Goal: Task Accomplishment & Management: Manage account settings

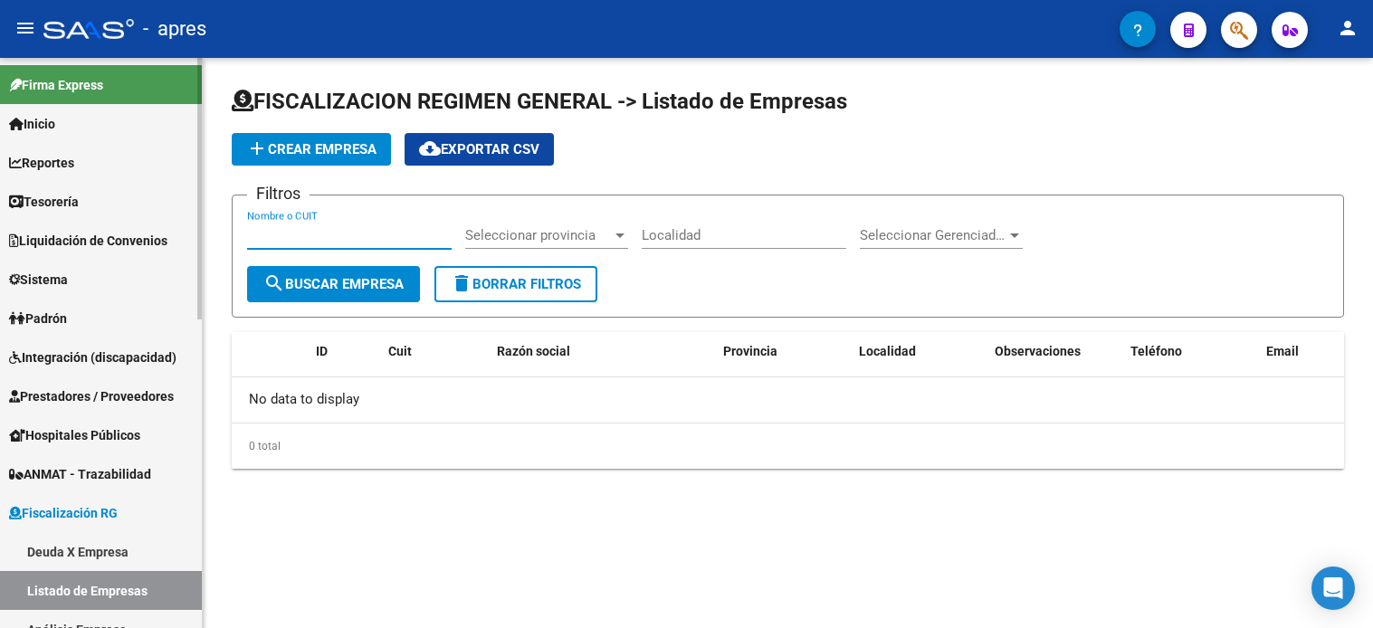
click at [86, 532] on link "Deuda X Empresa" at bounding box center [101, 551] width 202 height 39
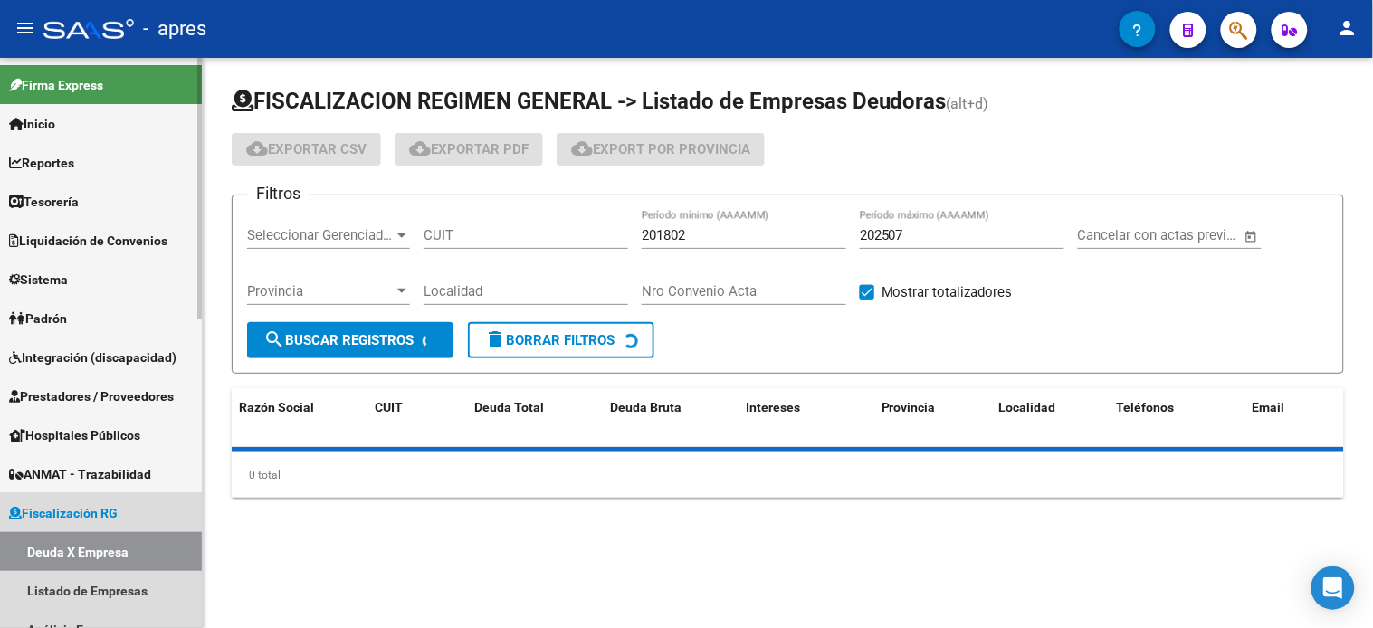
scroll to position [129, 0]
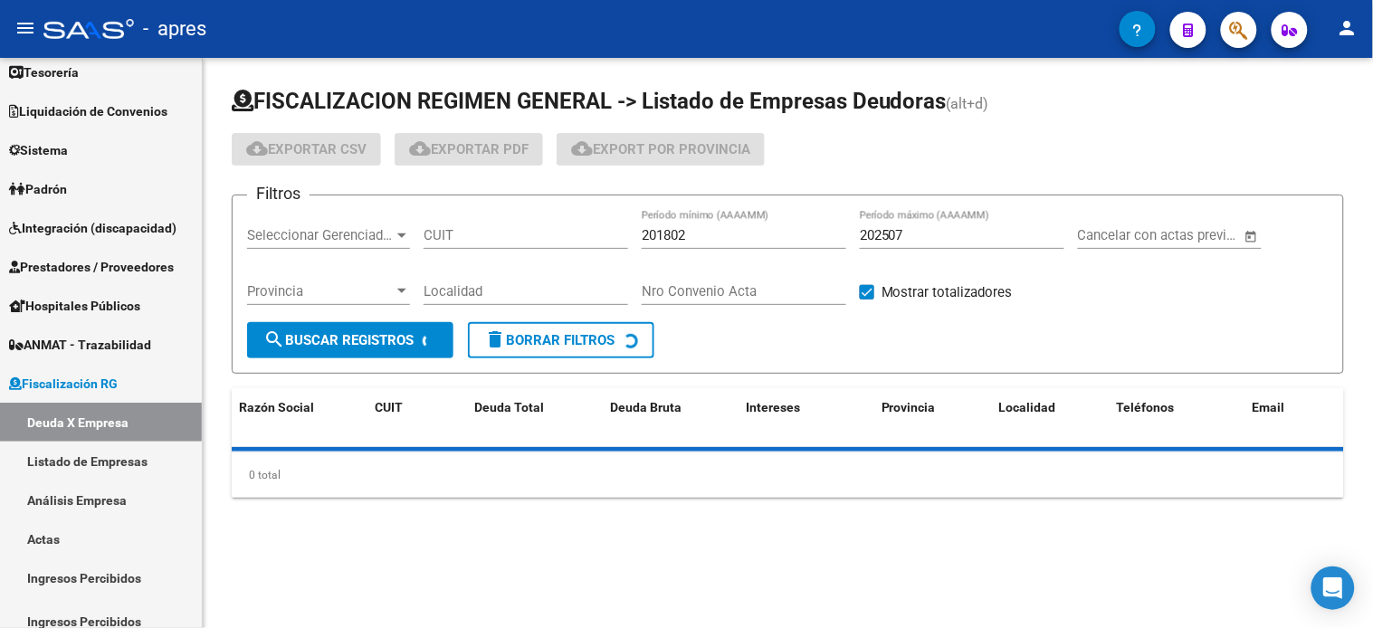
click at [477, 233] on input "CUIT" at bounding box center [526, 235] width 205 height 16
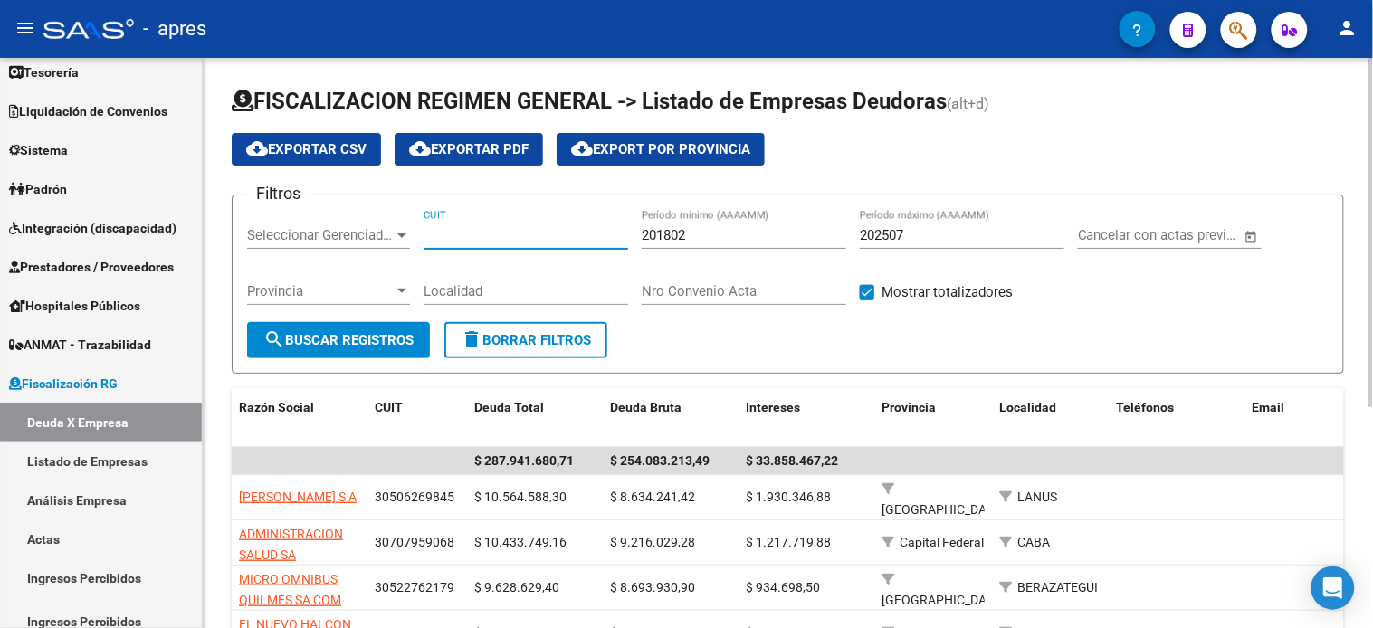
paste input "30-60701765-0"
type input "30-60701765-0"
click at [338, 351] on button "search Buscar Registros" at bounding box center [338, 340] width 183 height 36
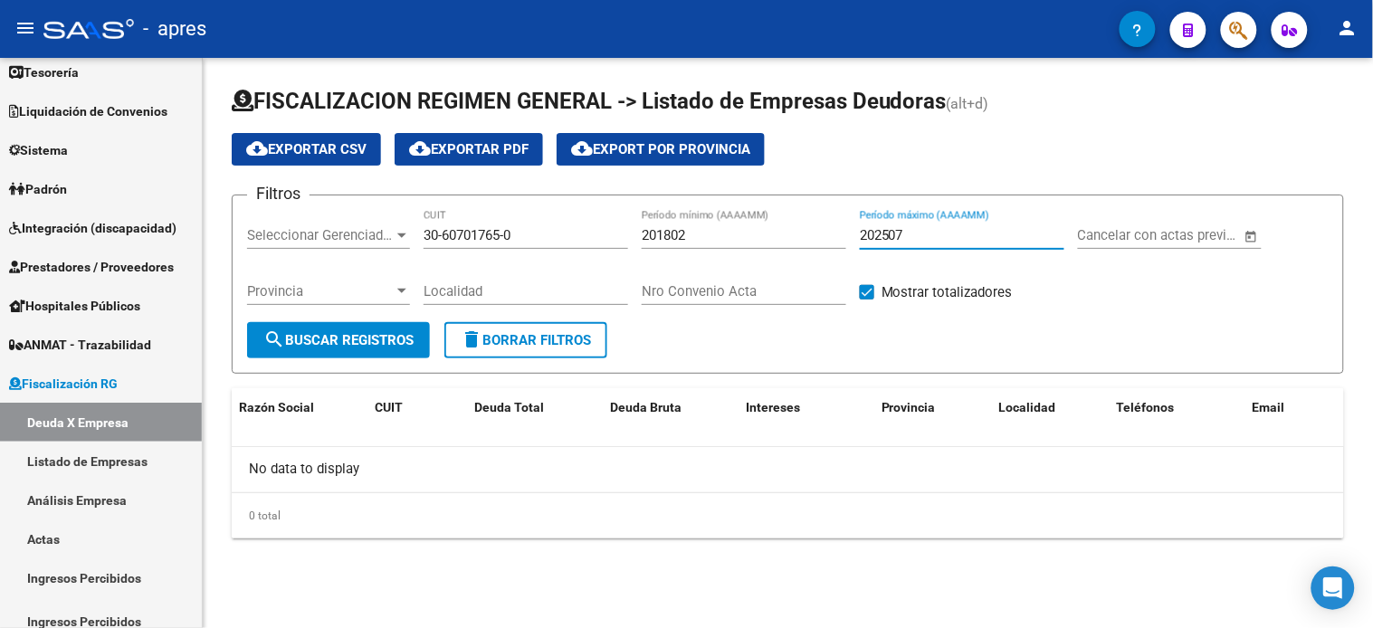
click at [923, 237] on input "202507" at bounding box center [962, 235] width 205 height 16
type input "202509"
click at [346, 350] on button "search Buscar Registros" at bounding box center [338, 340] width 183 height 36
click at [63, 454] on link "Listado de Empresas" at bounding box center [101, 461] width 202 height 39
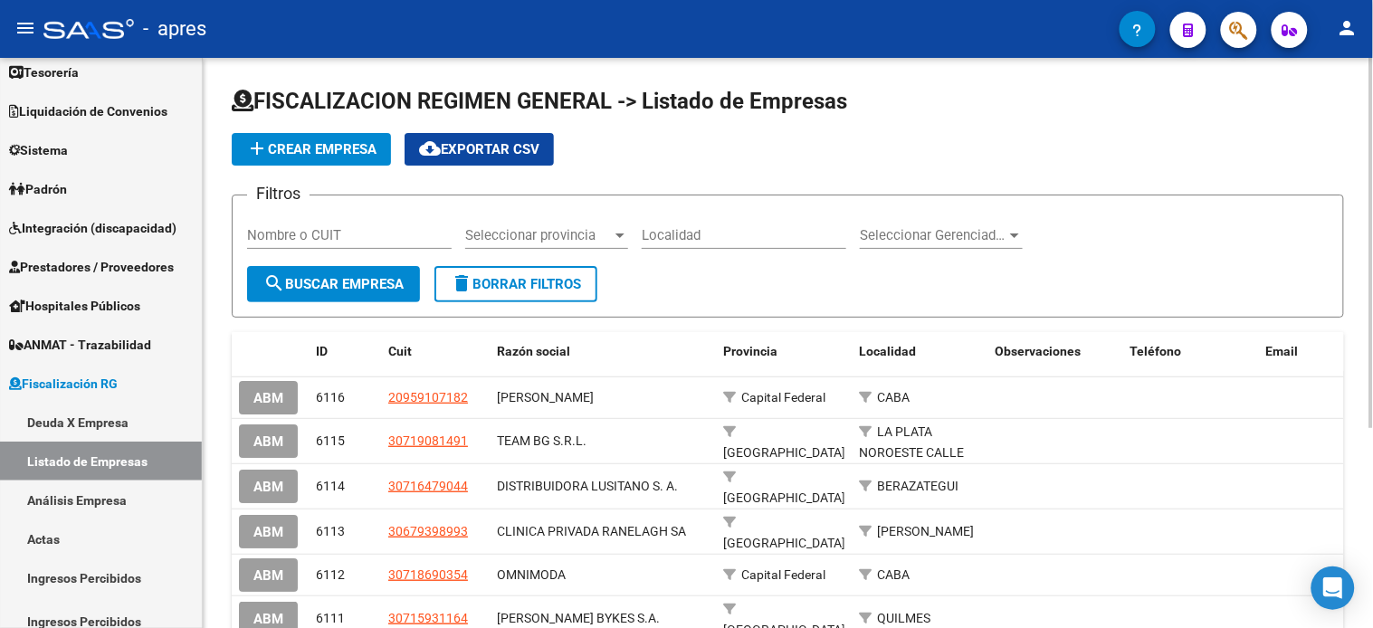
click at [355, 241] on input "Nombre o CUIT" at bounding box center [349, 235] width 205 height 16
paste input "30607017650"
type input "30607017650"
click at [318, 285] on span "search Buscar Empresa" at bounding box center [333, 284] width 140 height 16
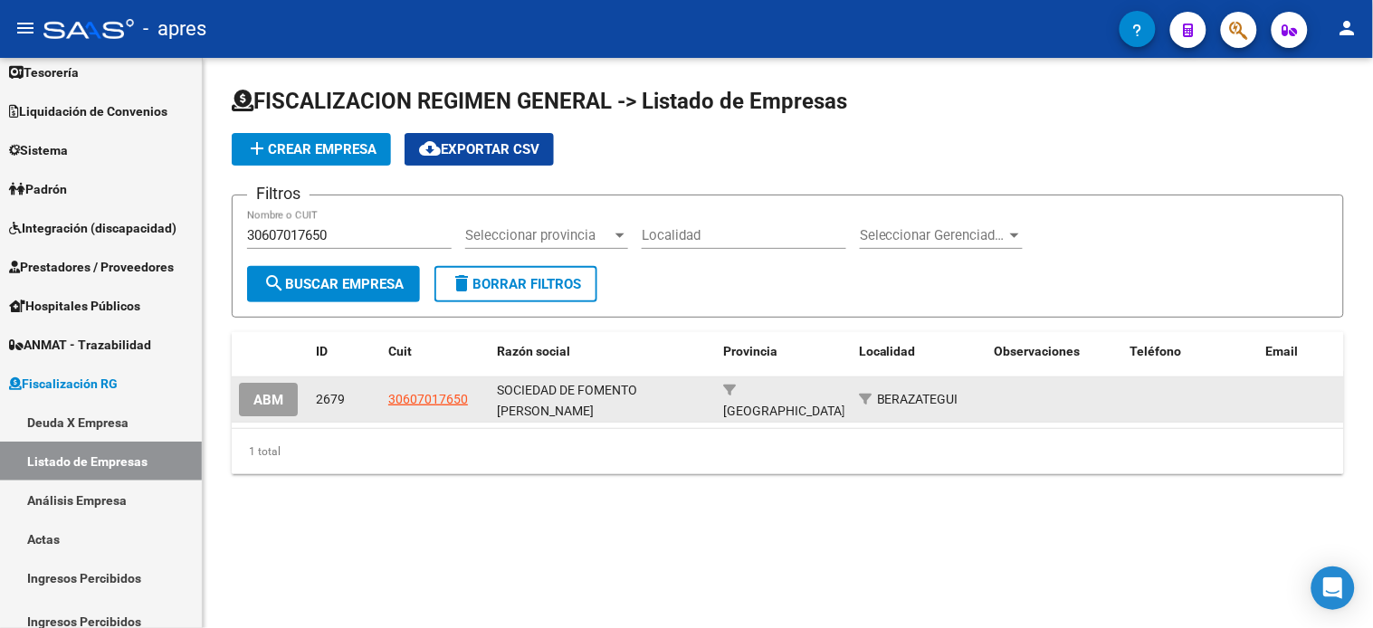
drag, startPoint x: 574, startPoint y: 403, endPoint x: 494, endPoint y: 390, distance: 80.7
click at [494, 390] on datatable-body-cell "SOCIEDAD DE FOMENTO [PERSON_NAME]" at bounding box center [603, 399] width 226 height 44
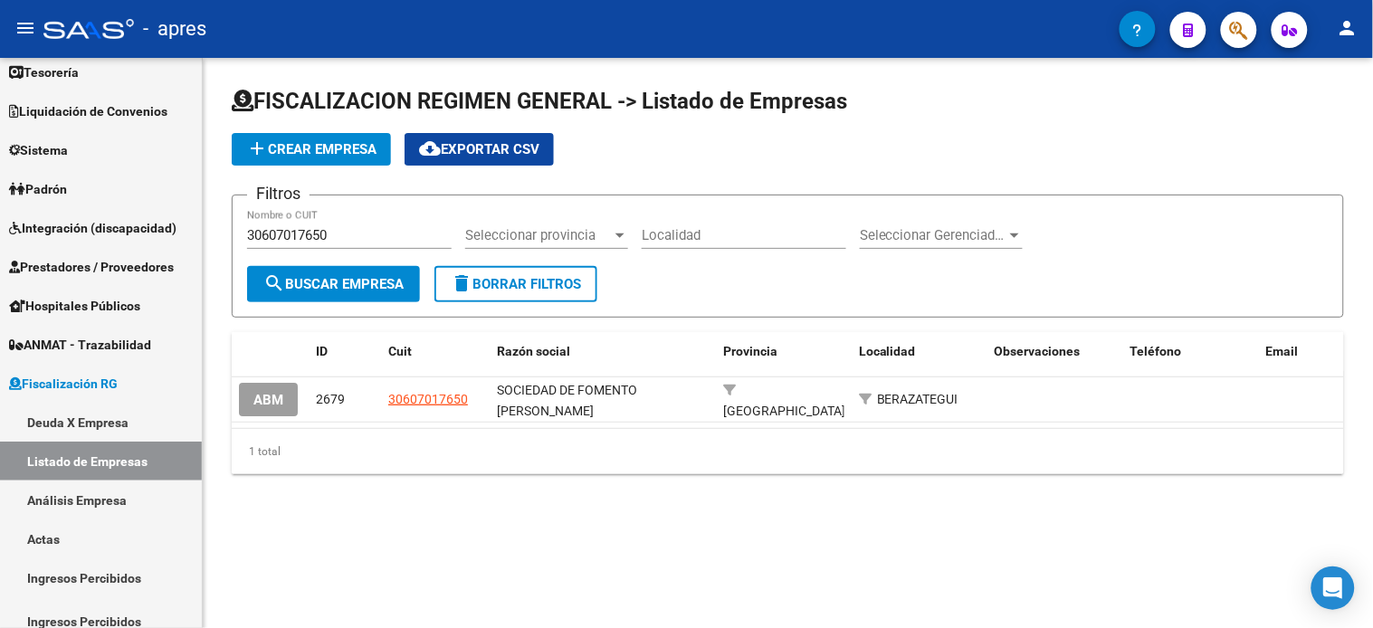
copy span "SOCIEDAD DE FOMENTO [PERSON_NAME]"
click at [469, 532] on div "FISCALIZACION REGIMEN GENERAL -> Listado de Empresas add Crear Empresa cloud_do…" at bounding box center [788, 295] width 1170 height 474
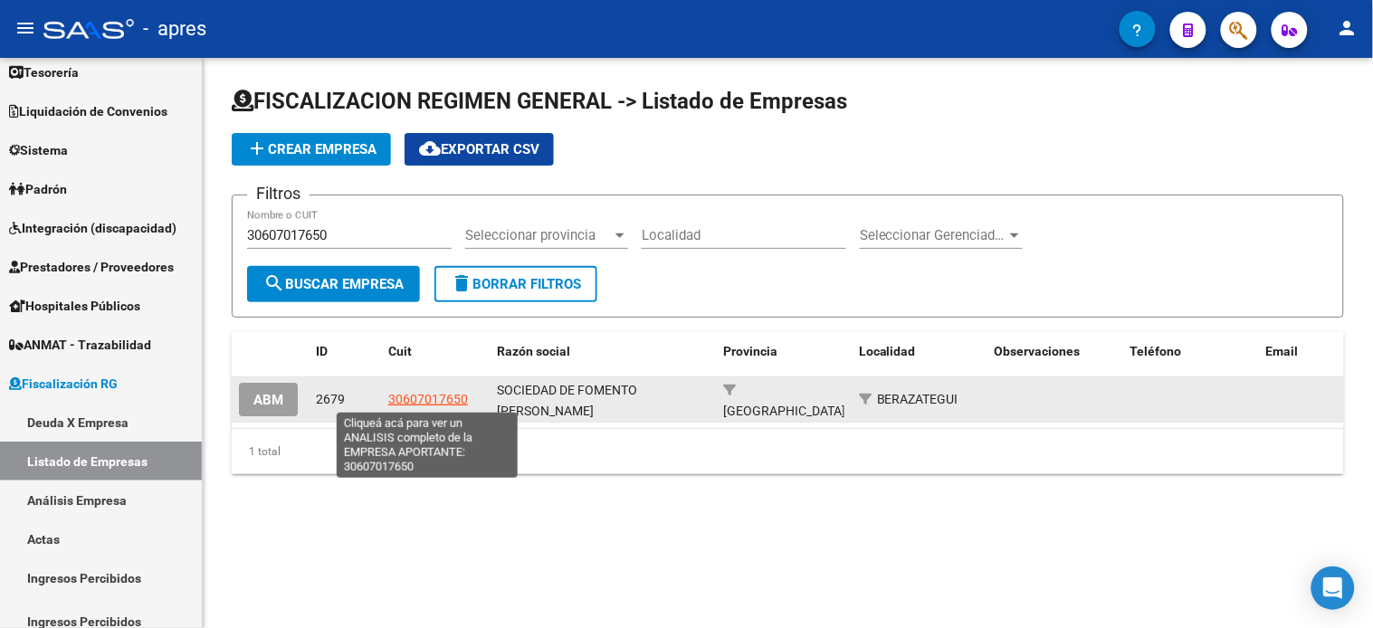
click at [430, 399] on span "30607017650" at bounding box center [428, 399] width 80 height 14
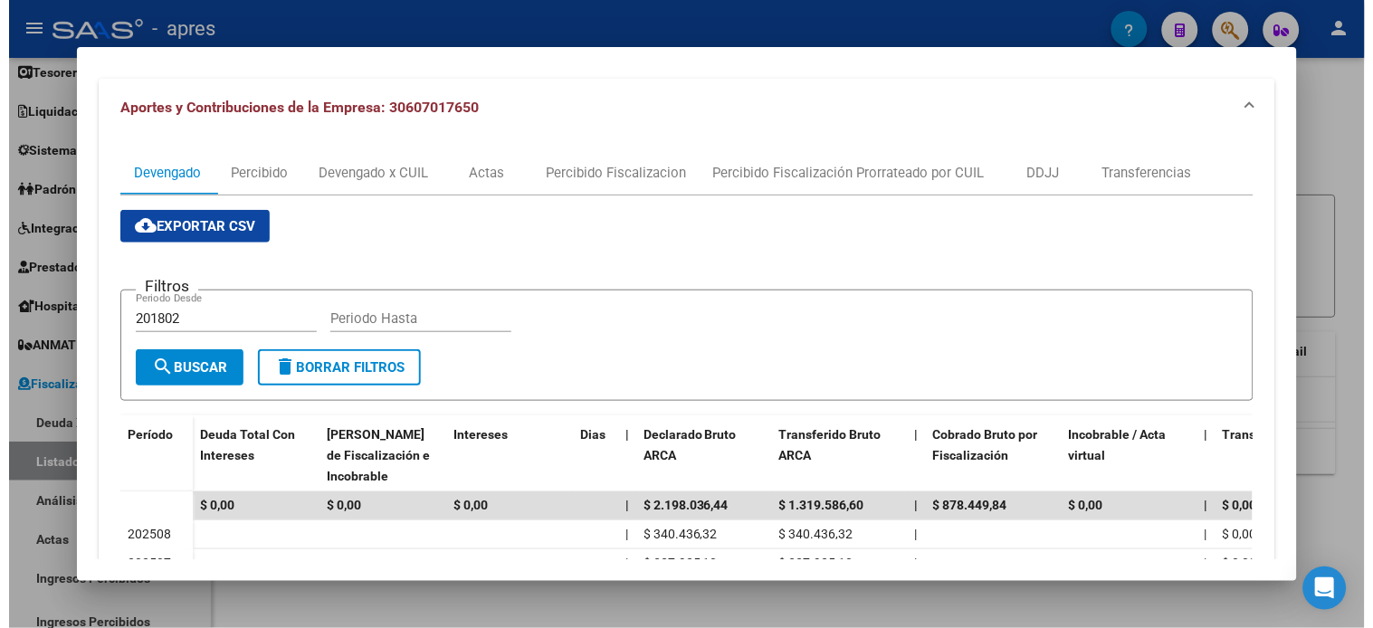
scroll to position [16, 0]
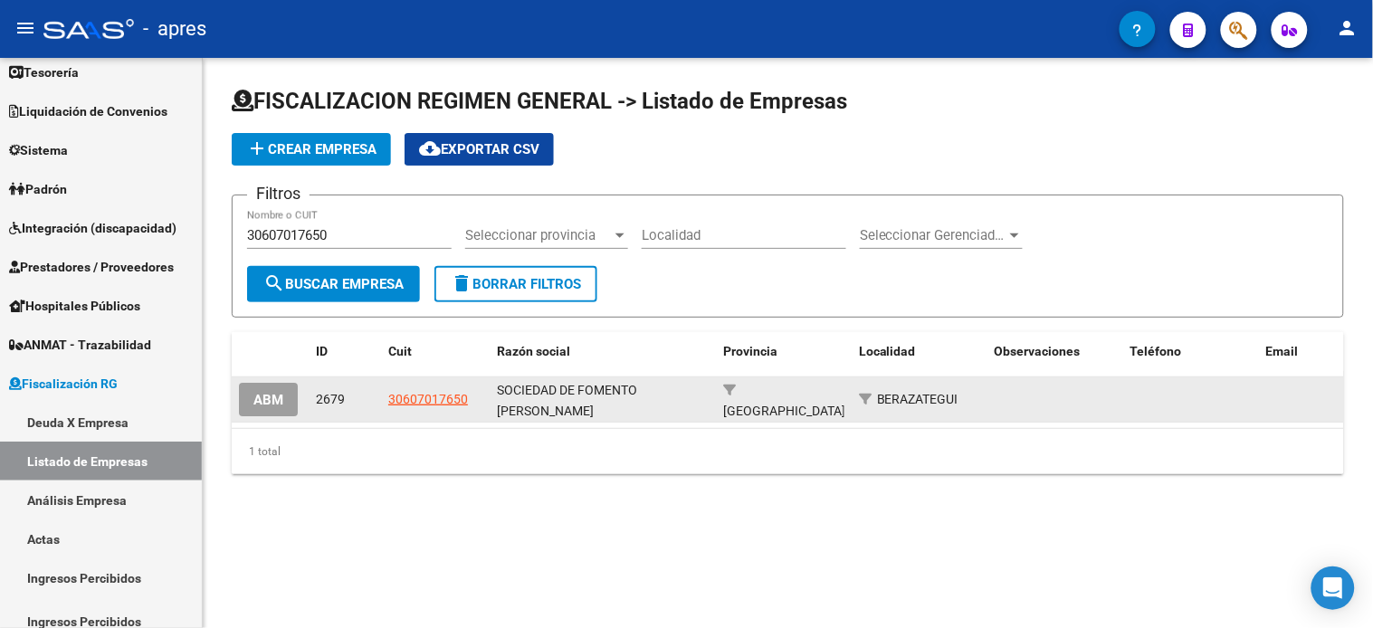
click at [275, 403] on span "ABM" at bounding box center [268, 400] width 30 height 16
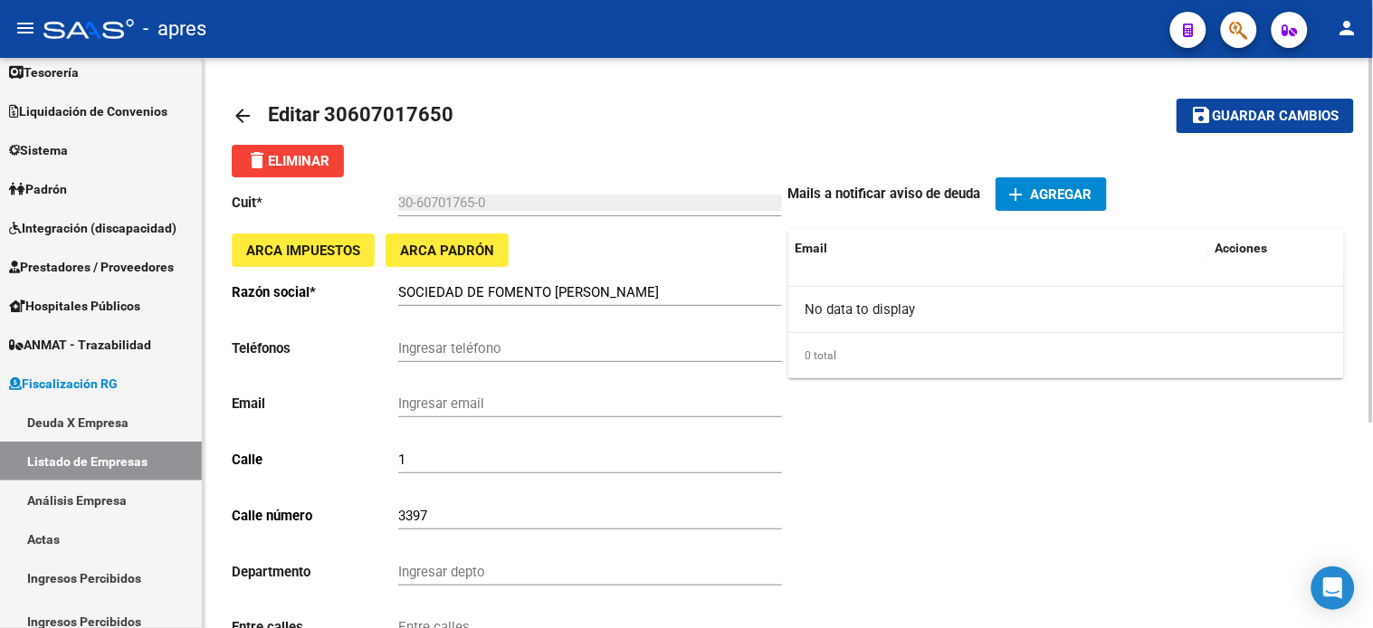
click at [236, 103] on link "arrow_back" at bounding box center [250, 115] width 36 height 43
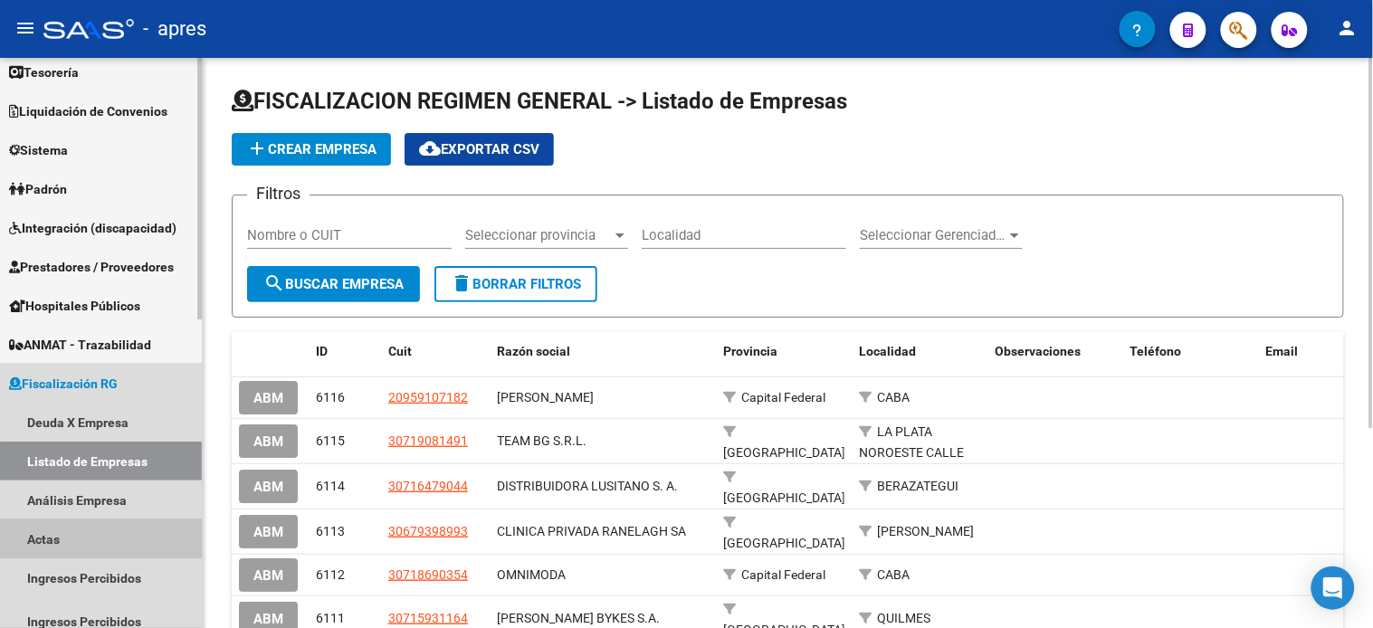
click at [77, 527] on link "Actas" at bounding box center [101, 539] width 202 height 39
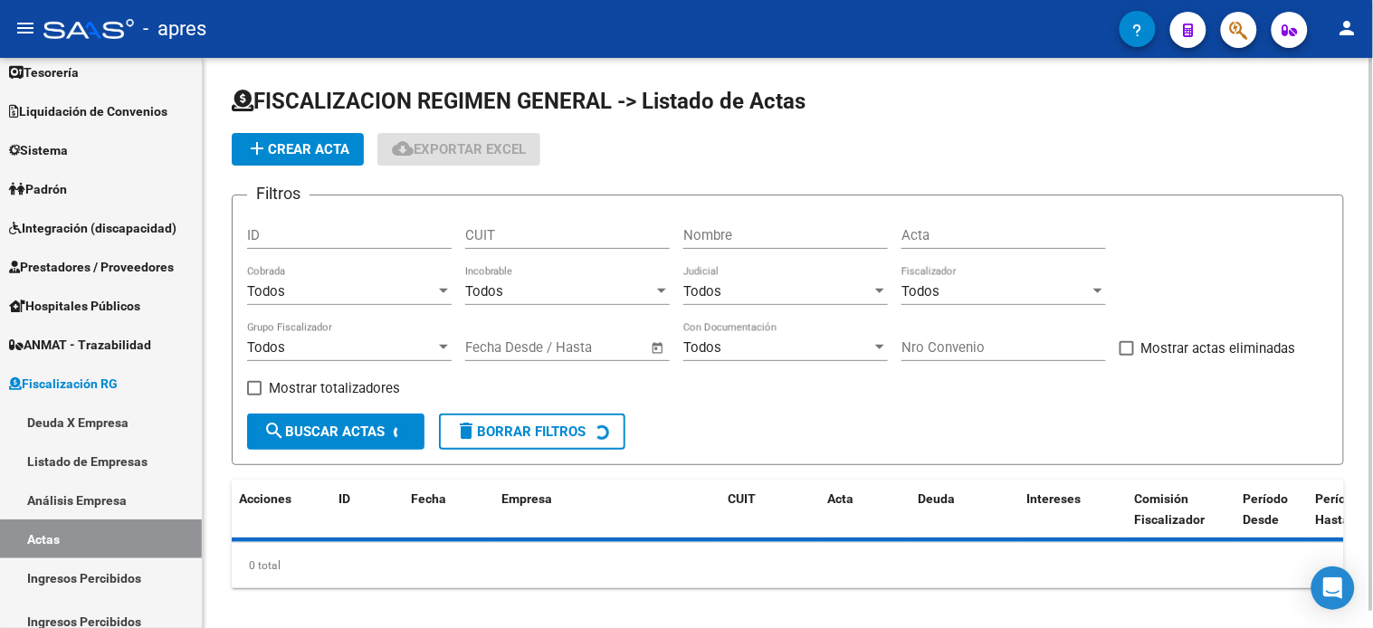
click at [724, 241] on input "Nombre" at bounding box center [785, 235] width 205 height 16
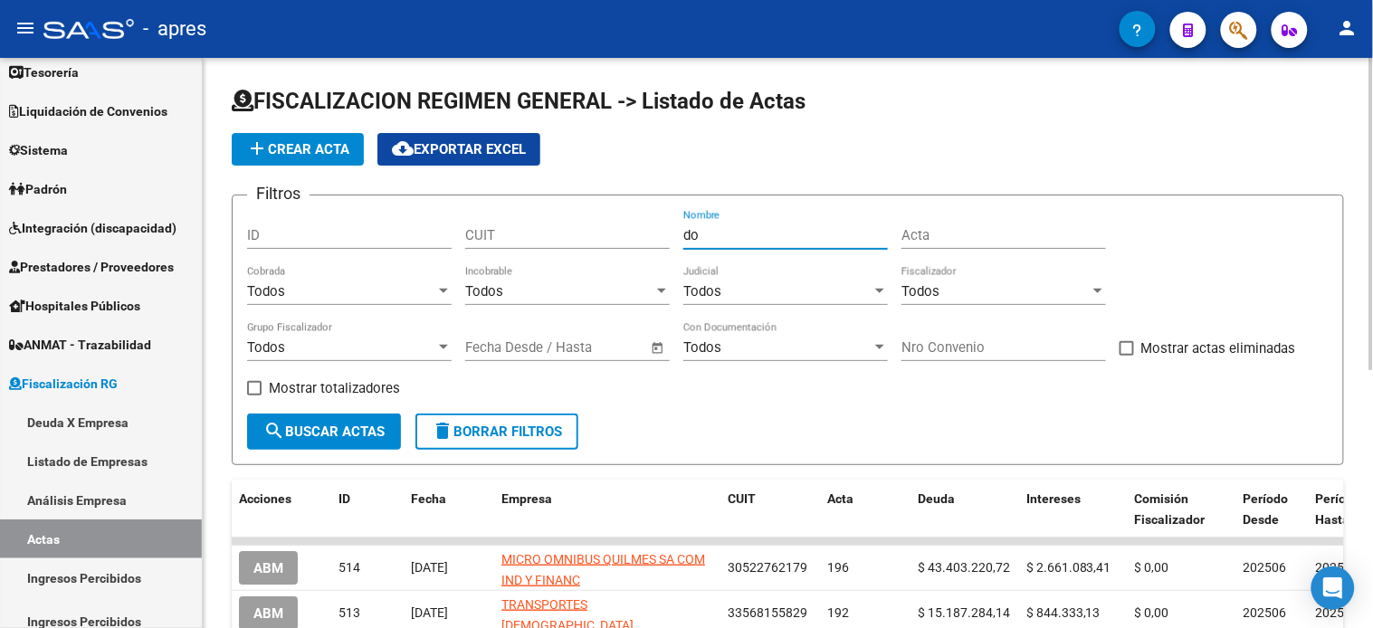
type input "d"
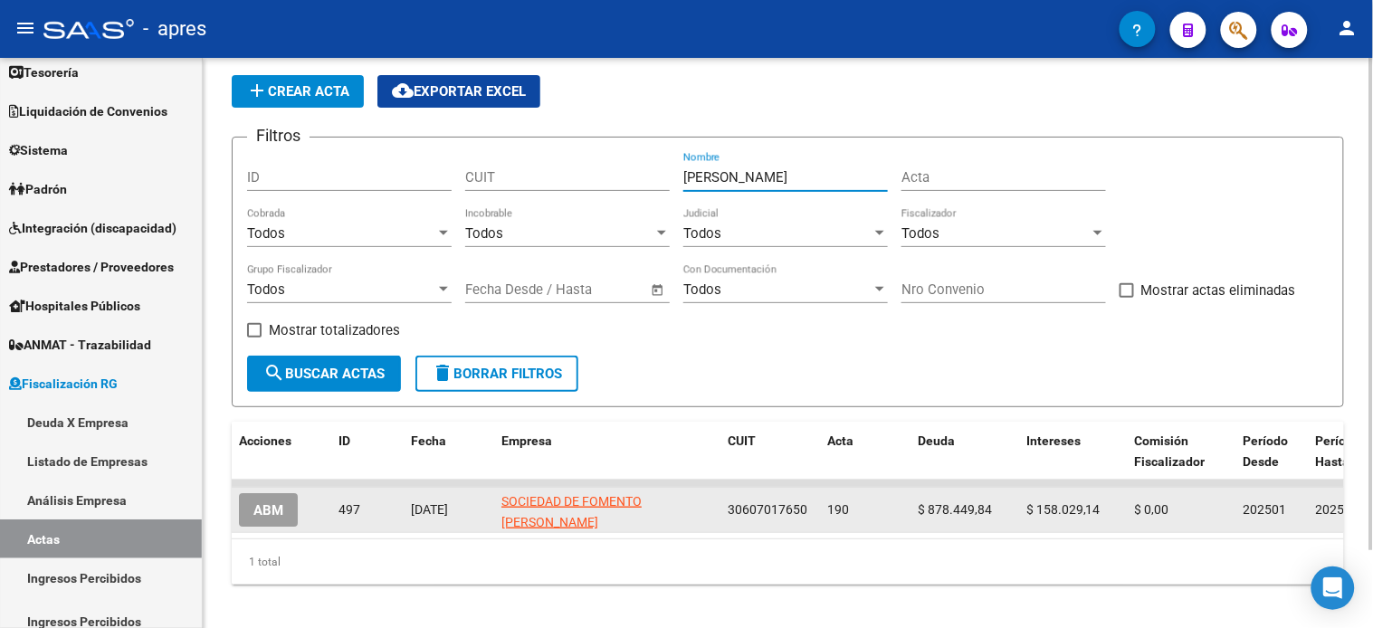
scroll to position [89, 0]
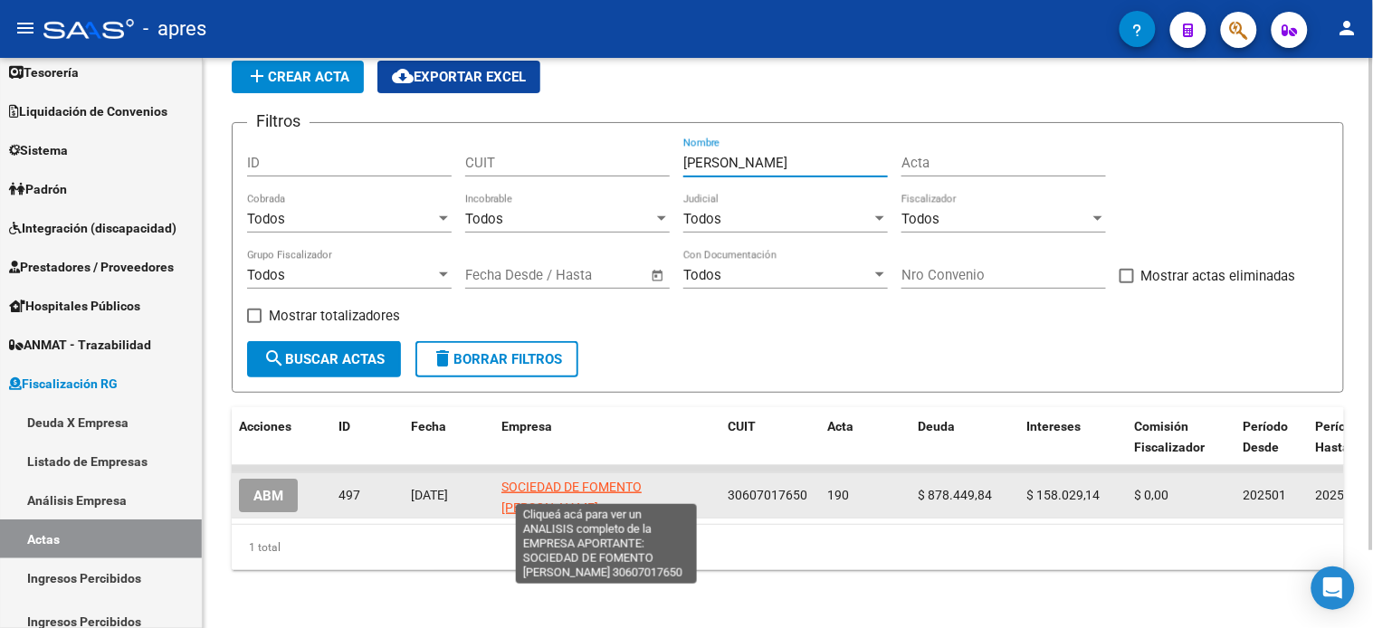
type input "[PERSON_NAME]"
click at [530, 480] on span "SOCIEDAD DE FOMENTO [PERSON_NAME]" at bounding box center [572, 497] width 140 height 35
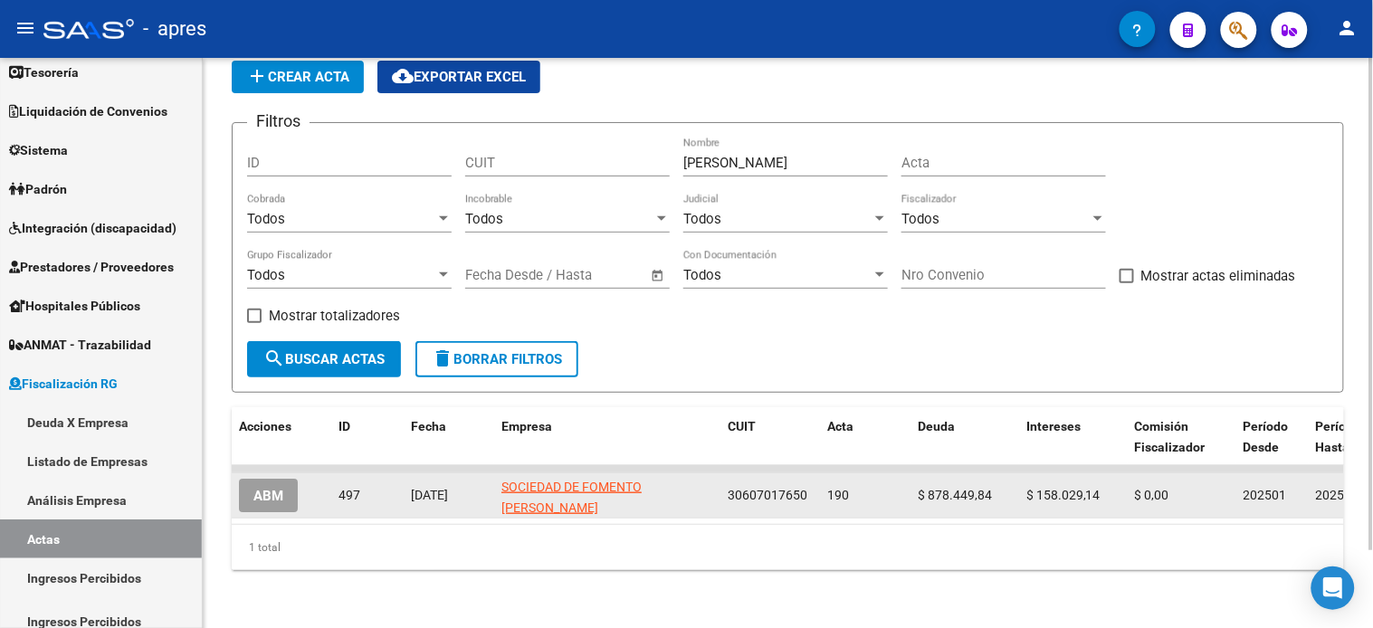
click at [267, 488] on span "ABM" at bounding box center [268, 496] width 30 height 16
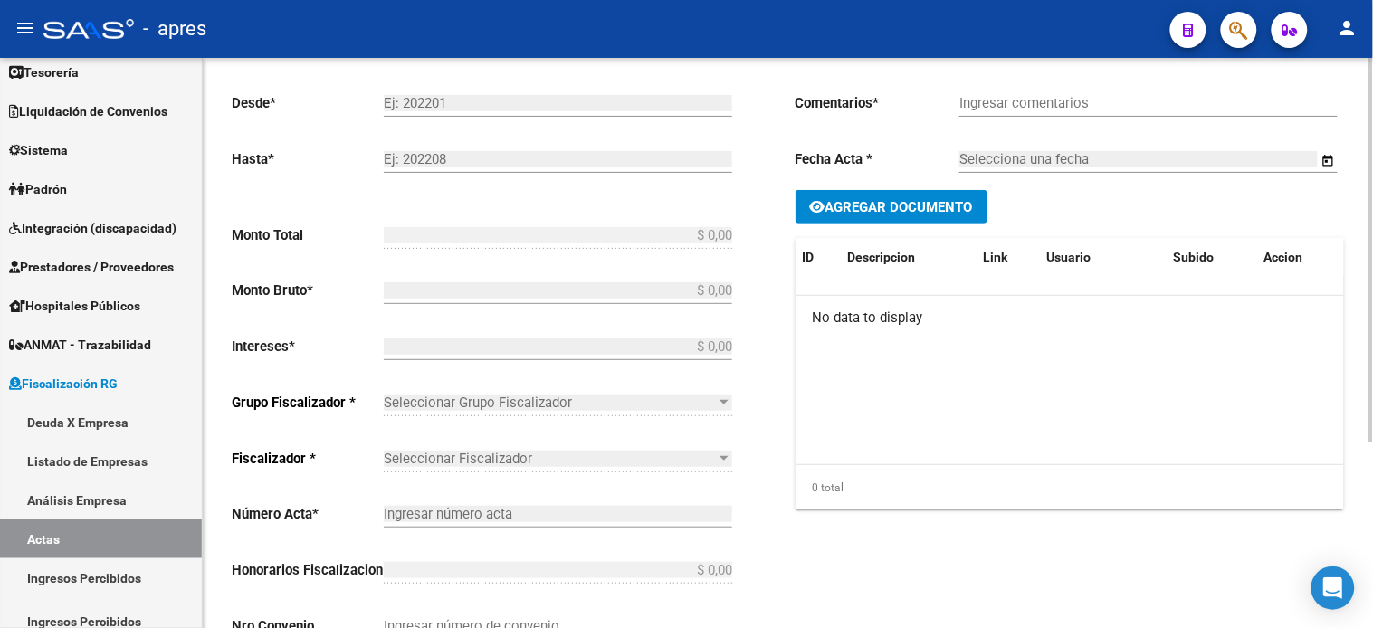
type input "202501"
type input "202504"
type input "$ 1.036.478,98"
type input "$ 878.449,84"
type input "$ 158.029,14"
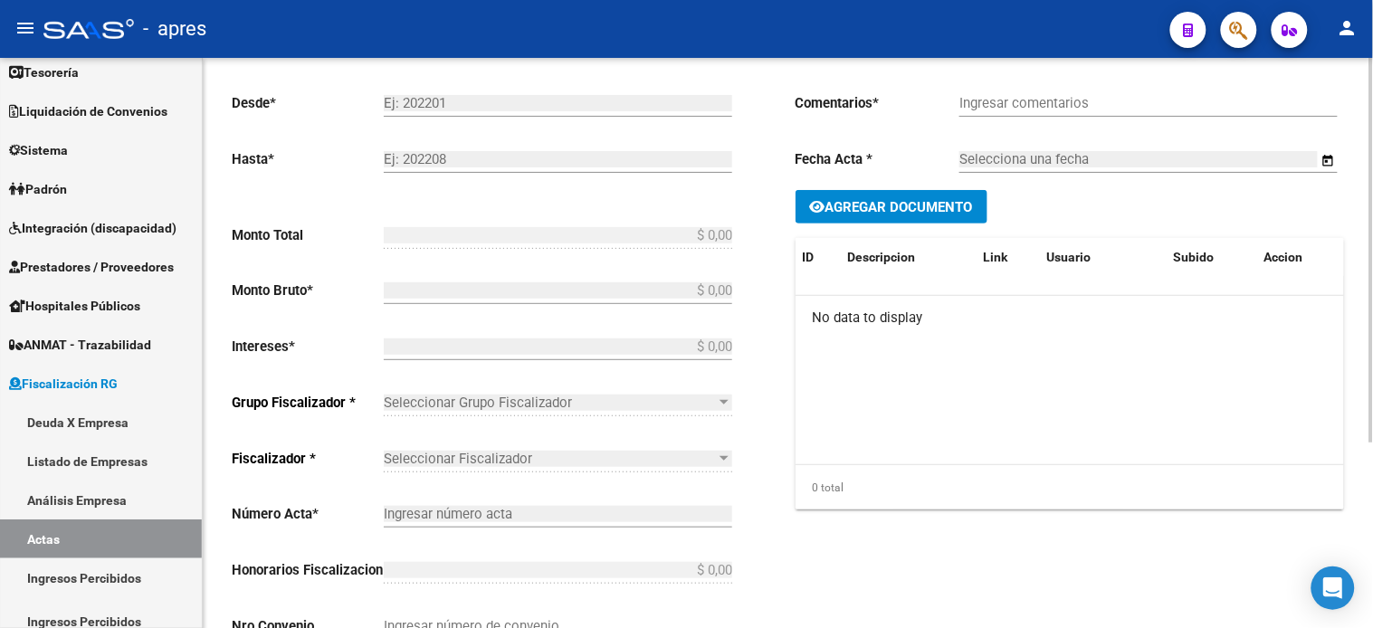
type input "190"
checkbox input "true"
type input "Convenio"
type input "[DATE]"
